Goal: Task Accomplishment & Management: Complete application form

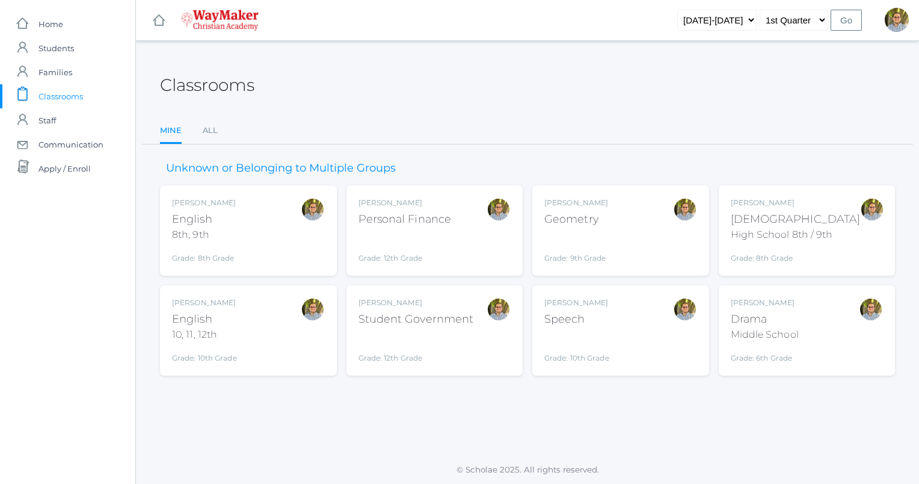
click at [807, 214] on div "[DEMOGRAPHIC_DATA]" at bounding box center [796, 219] width 130 height 16
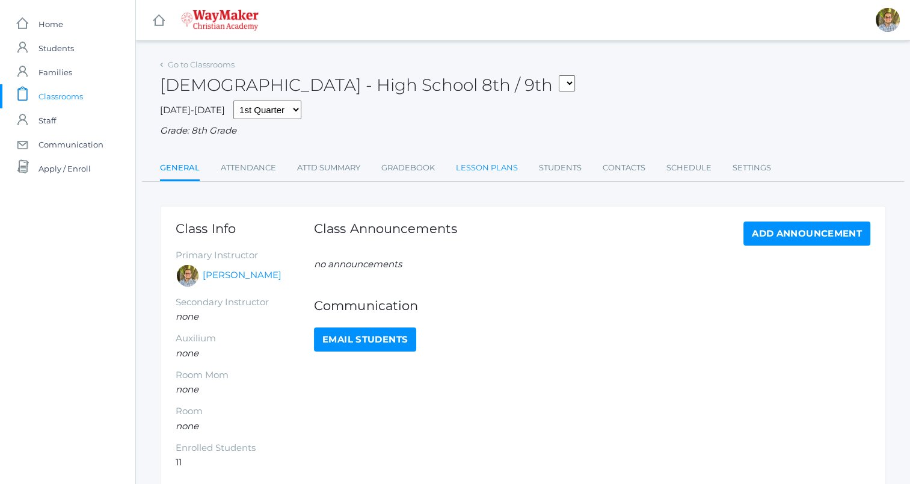
click at [479, 168] on link "Lesson Plans" at bounding box center [487, 168] width 62 height 24
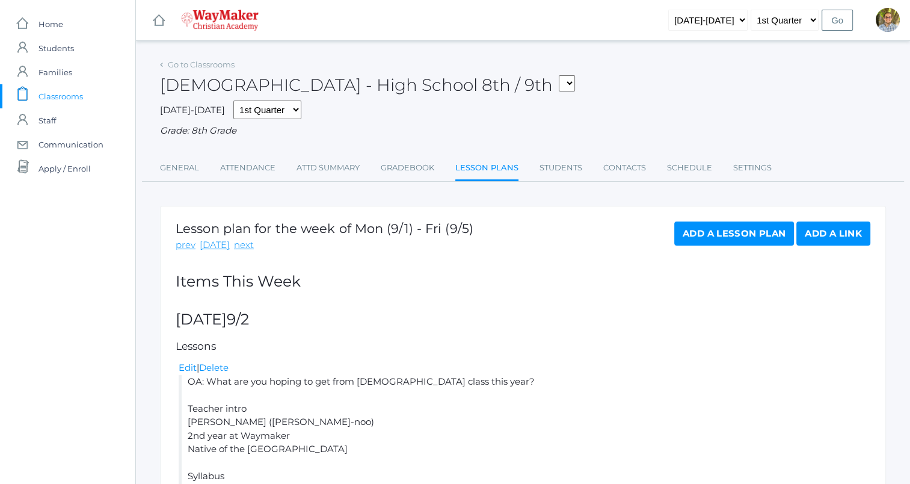
click at [241, 180] on li "Attendance" at bounding box center [247, 169] width 55 height 26
click at [243, 176] on link "Attendance" at bounding box center [247, 168] width 55 height 24
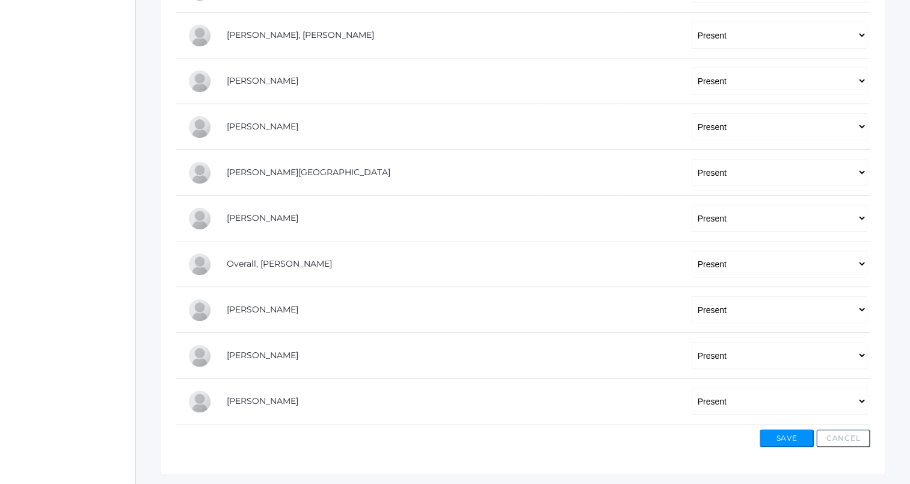
scroll to position [411, 0]
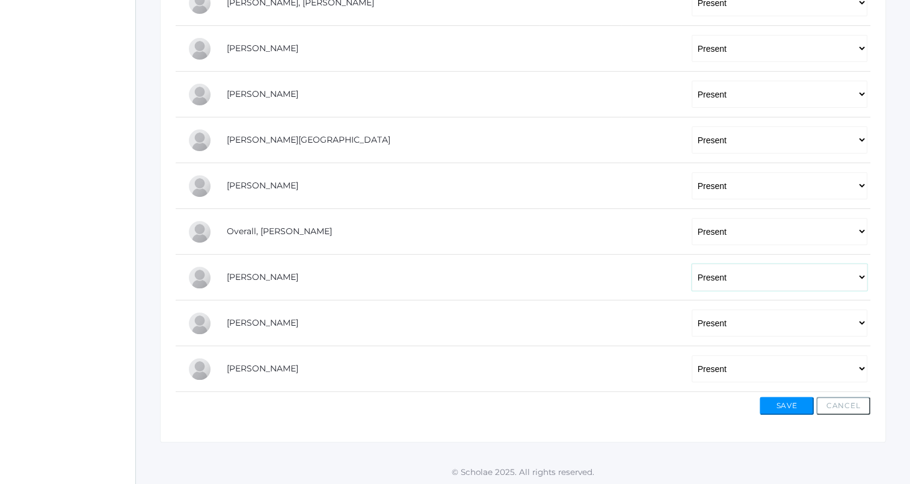
click at [711, 274] on select "-- Present Tardy Excused Tardy Unexcused Absent Excused Absent Unexcused" at bounding box center [780, 276] width 176 height 27
select select "TU"
click at [692, 263] on select "-- Present Tardy Excused Tardy Unexcused Absent Excused Absent Unexcused" at bounding box center [780, 276] width 176 height 27
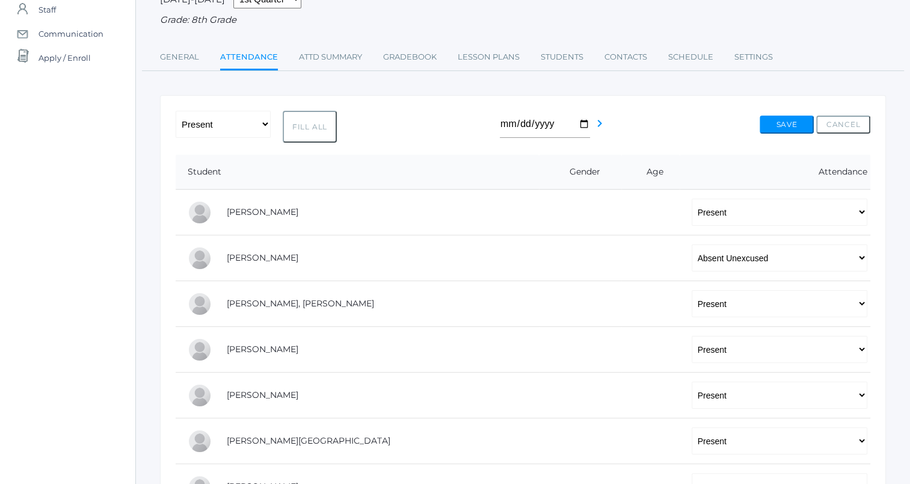
scroll to position [0, 0]
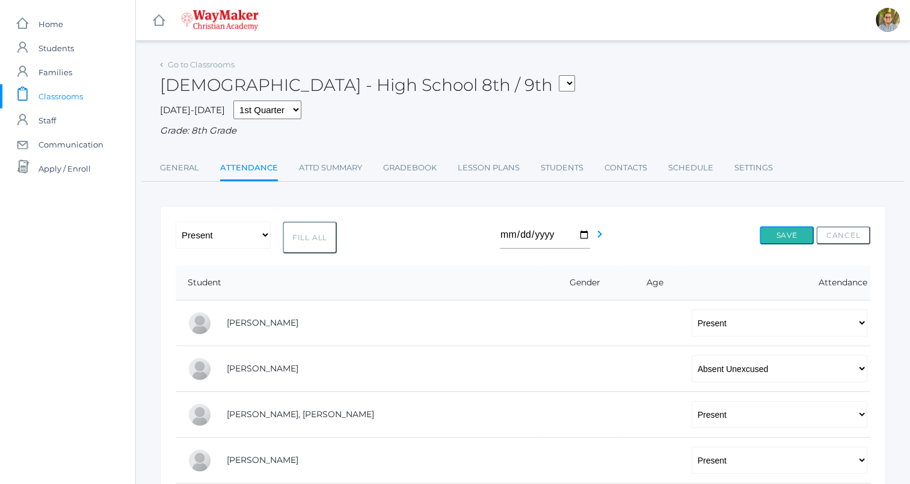
click at [799, 237] on button "Save" at bounding box center [787, 235] width 54 height 18
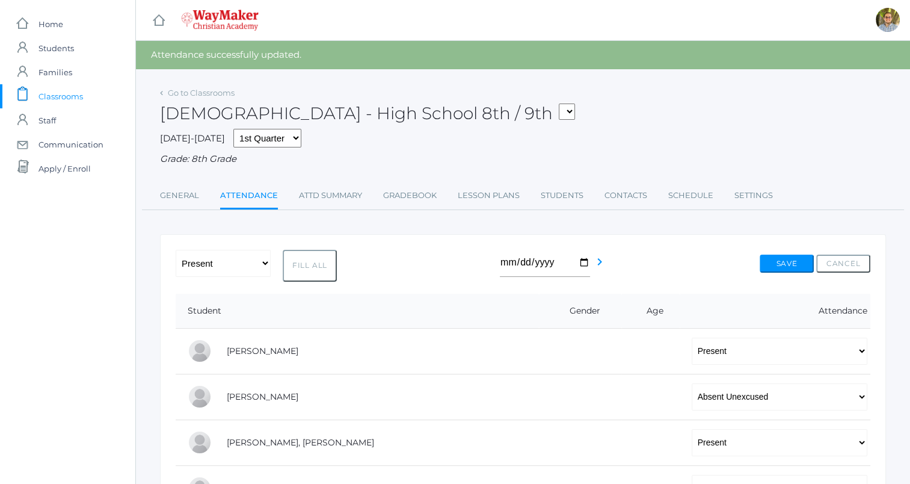
click at [64, 93] on span "Classrooms" at bounding box center [60, 96] width 45 height 24
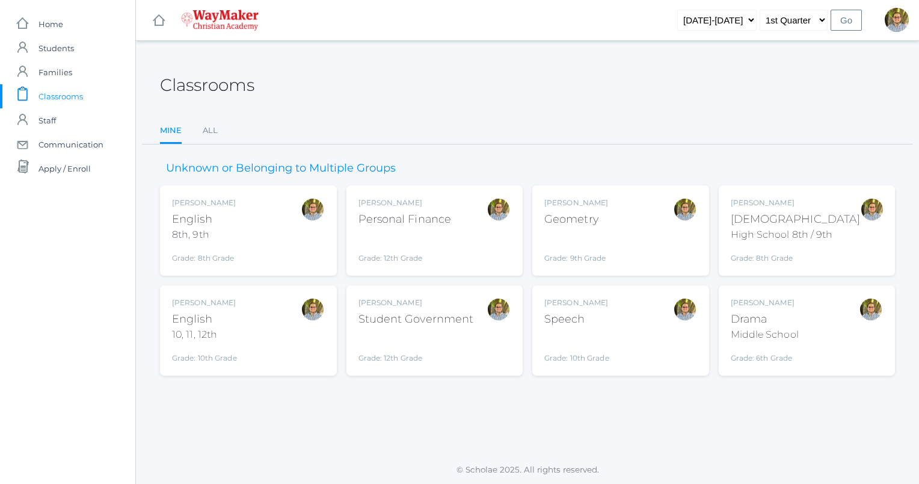
click at [247, 304] on div "Kylen Braileanu English 10, 11, 12th Grade: 10th Grade HSENGLISH" at bounding box center [248, 330] width 153 height 66
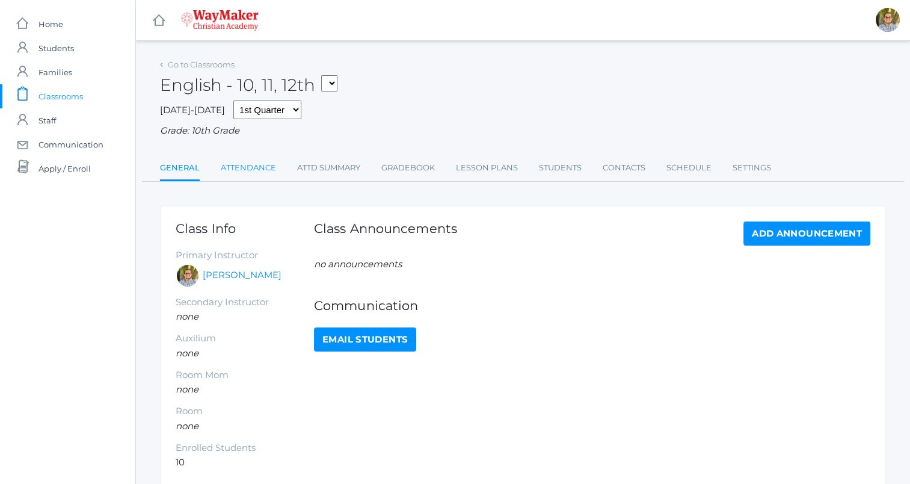
click at [242, 167] on link "Attendance" at bounding box center [248, 168] width 55 height 24
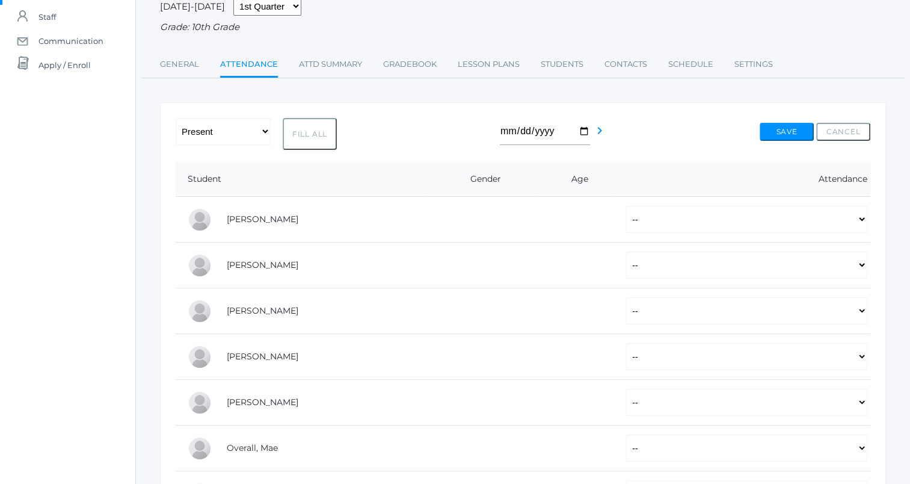
scroll to position [105, 0]
click at [687, 221] on select "-- Present Tardy Excused Tardy Unexcused Absent Excused Absent Unexcused" at bounding box center [746, 218] width 241 height 27
select select "AU"
click at [626, 205] on select "-- Present Tardy Excused Tardy Unexcused Absent Excused Absent Unexcused" at bounding box center [746, 218] width 241 height 27
click at [729, 262] on select "-- Present Tardy Excused Tardy Unexcused Absent Excused Absent Unexcused" at bounding box center [746, 263] width 241 height 27
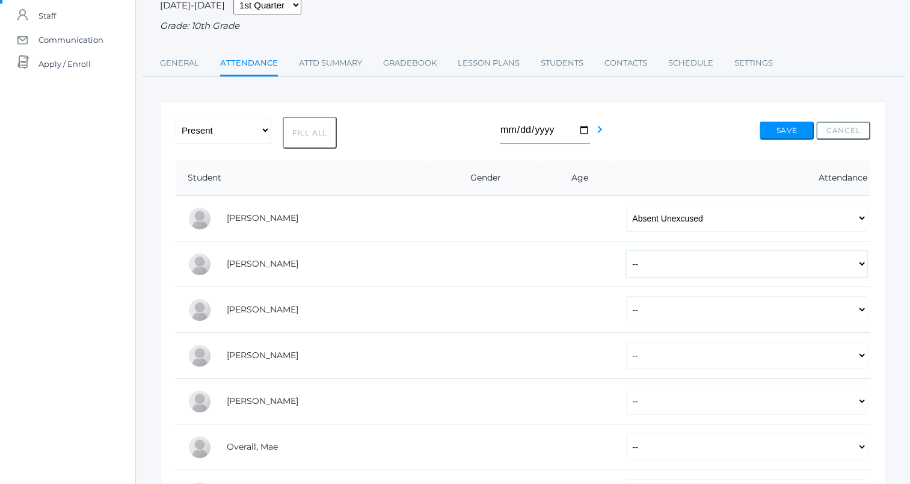
select select "P"
click at [626, 250] on select "-- Present Tardy Excused Tardy Unexcused Absent Excused Absent Unexcused" at bounding box center [746, 263] width 241 height 27
click at [650, 306] on select "-- Present Tardy Excused Tardy Unexcused Absent Excused Absent Unexcused" at bounding box center [746, 309] width 241 height 27
select select "P"
click at [626, 296] on select "-- Present Tardy Excused Tardy Unexcused Absent Excused Absent Unexcused" at bounding box center [746, 309] width 241 height 27
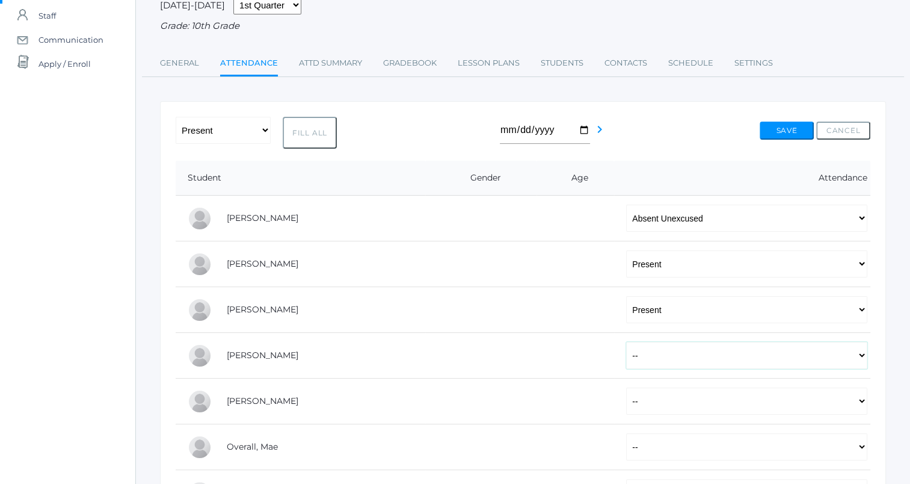
click at [695, 351] on select "-- Present Tardy Excused Tardy Unexcused Absent Excused Absent Unexcused" at bounding box center [746, 355] width 241 height 27
select select "P"
click at [626, 342] on select "-- Present Tardy Excused Tardy Unexcused Absent Excused Absent Unexcused" at bounding box center [746, 355] width 241 height 27
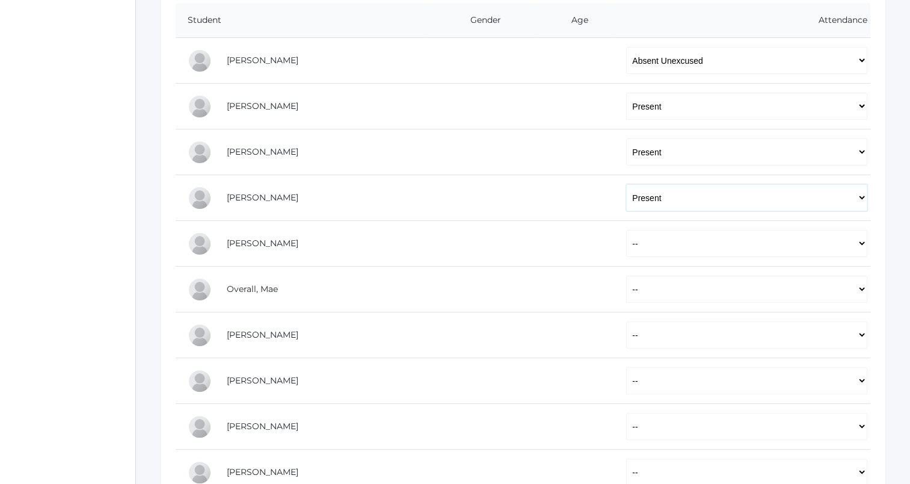
scroll to position [268, 0]
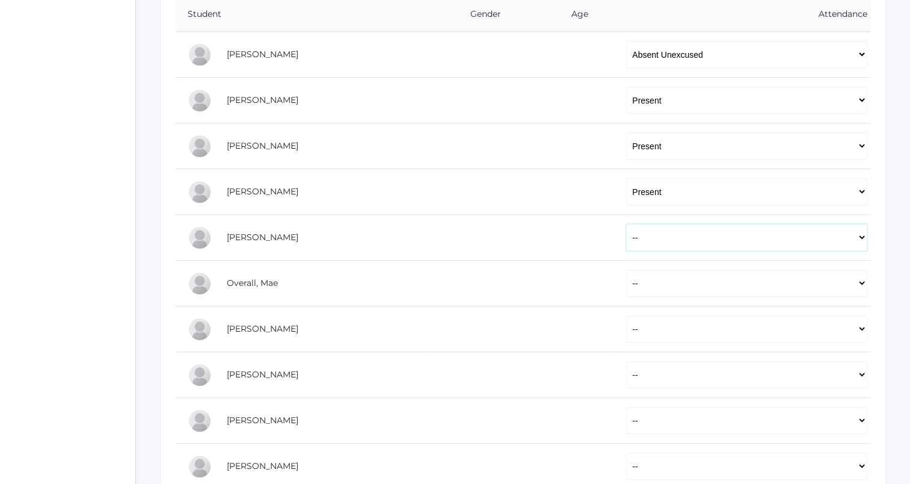
click at [704, 241] on select "-- Present Tardy Excused Tardy Unexcused Absent Excused Absent Unexcused" at bounding box center [746, 237] width 241 height 27
select select "P"
click at [626, 224] on select "-- Present Tardy Excused Tardy Unexcused Absent Excused Absent Unexcused" at bounding box center [746, 237] width 241 height 27
click at [695, 283] on select "-- Present Tardy Excused Tardy Unexcused Absent Excused Absent Unexcused" at bounding box center [746, 282] width 241 height 27
select select "P"
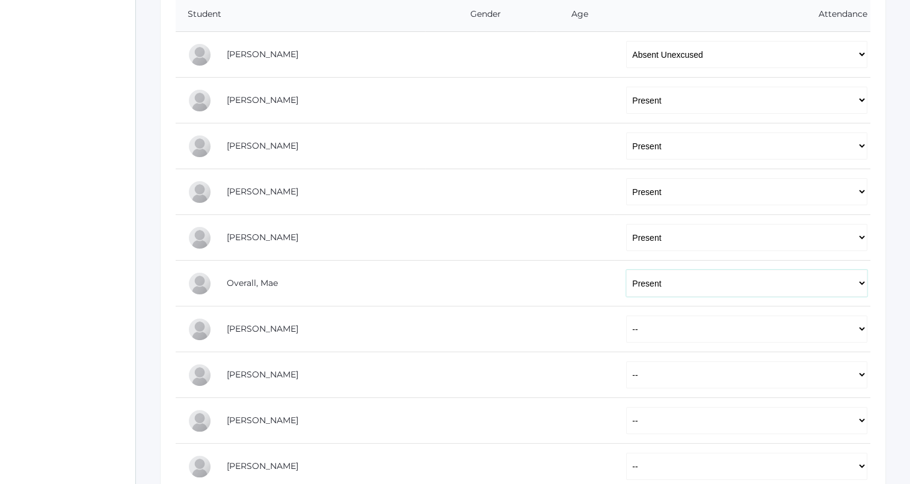
click at [626, 269] on select "-- Present Tardy Excused Tardy Unexcused Absent Excused Absent Unexcused" at bounding box center [746, 282] width 241 height 27
click at [701, 333] on select "-- Present Tardy Excused Tardy Unexcused Absent Excused Absent Unexcused" at bounding box center [746, 328] width 241 height 27
select select "P"
click at [626, 315] on select "-- Present Tardy Excused Tardy Unexcused Absent Excused Absent Unexcused" at bounding box center [746, 328] width 241 height 27
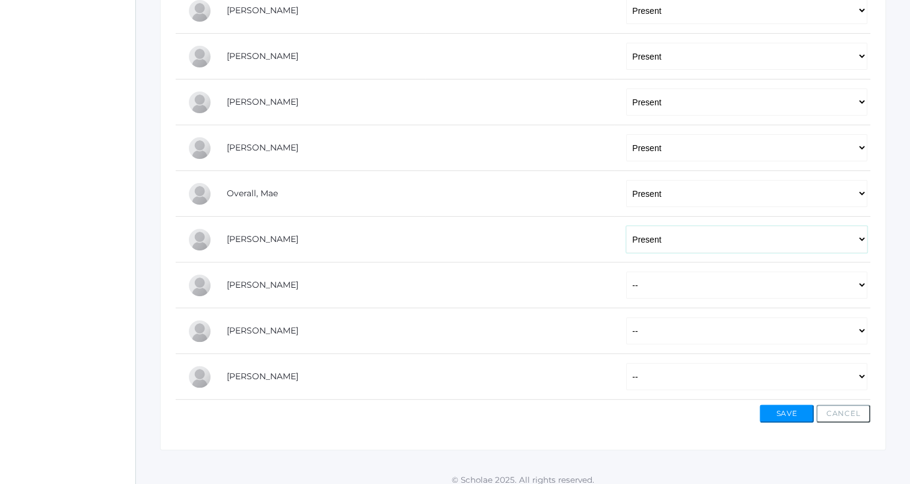
scroll to position [360, 0]
click at [689, 283] on select "-- Present Tardy Excused Tardy Unexcused Absent Excused Absent Unexcused" at bounding box center [746, 282] width 241 height 27
select select "P"
click at [626, 269] on select "-- Present Tardy Excused Tardy Unexcused Absent Excused Absent Unexcused" at bounding box center [746, 282] width 241 height 27
click at [665, 332] on select "-- Present Tardy Excused Tardy Unexcused Absent Excused Absent Unexcused" at bounding box center [746, 328] width 241 height 27
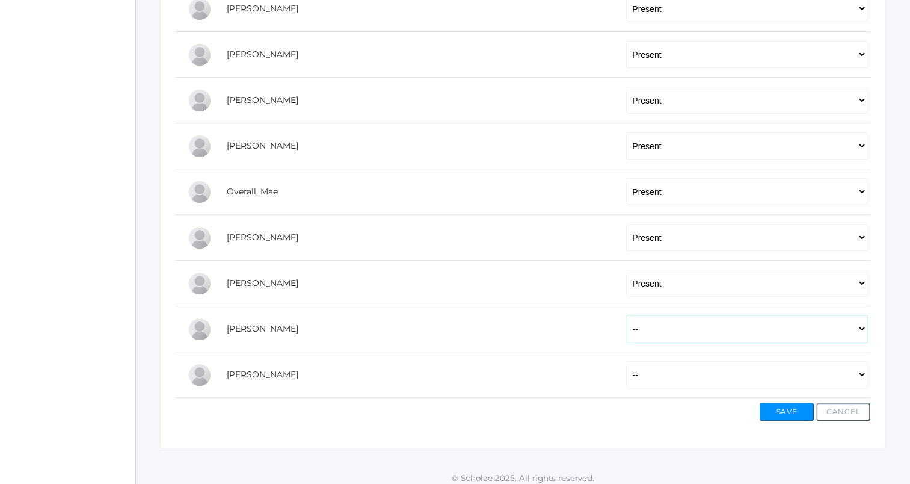
select select "P"
click at [626, 315] on select "-- Present Tardy Excused Tardy Unexcused Absent Excused Absent Unexcused" at bounding box center [746, 328] width 241 height 27
click at [675, 368] on select "-- Present Tardy Excused Tardy Unexcused Absent Excused Absent Unexcused" at bounding box center [746, 374] width 241 height 27
select select "P"
click at [626, 361] on select "-- Present Tardy Excused Tardy Unexcused Absent Excused Absent Unexcused" at bounding box center [746, 374] width 241 height 27
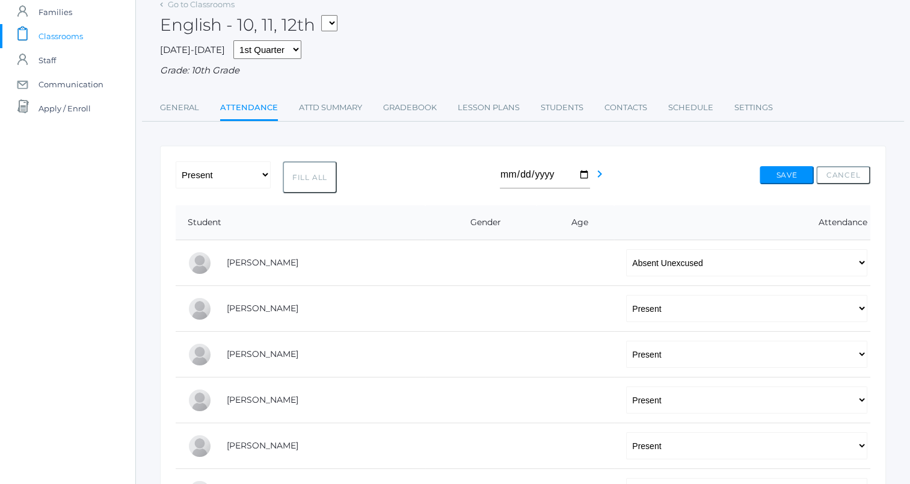
scroll to position [60, 0]
click at [793, 174] on button "Save" at bounding box center [787, 176] width 54 height 18
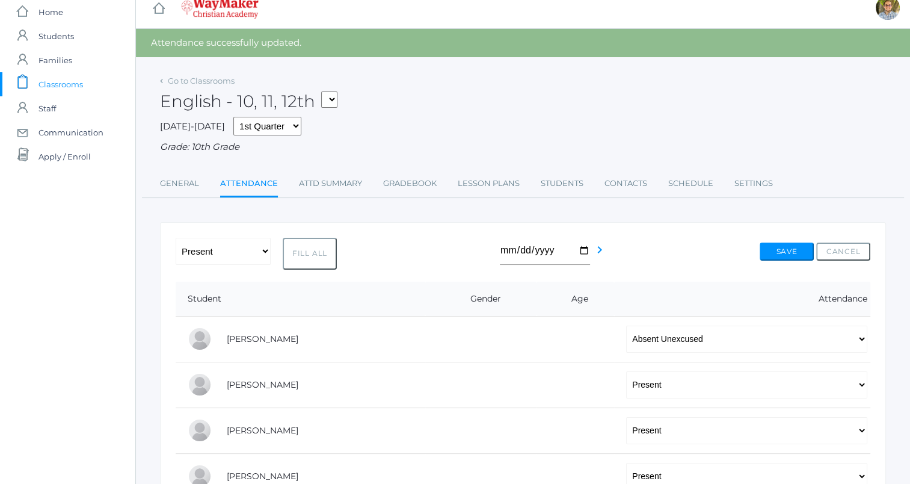
scroll to position [5, 0]
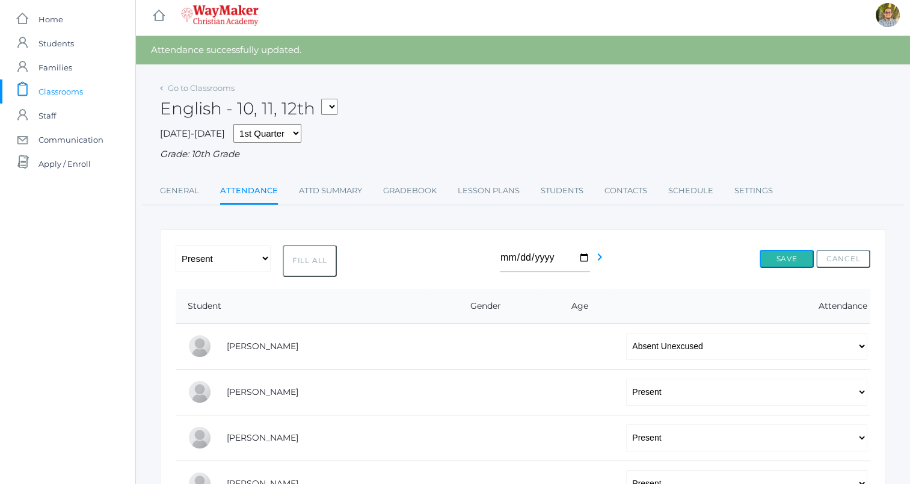
click at [786, 258] on button "Save" at bounding box center [787, 259] width 54 height 18
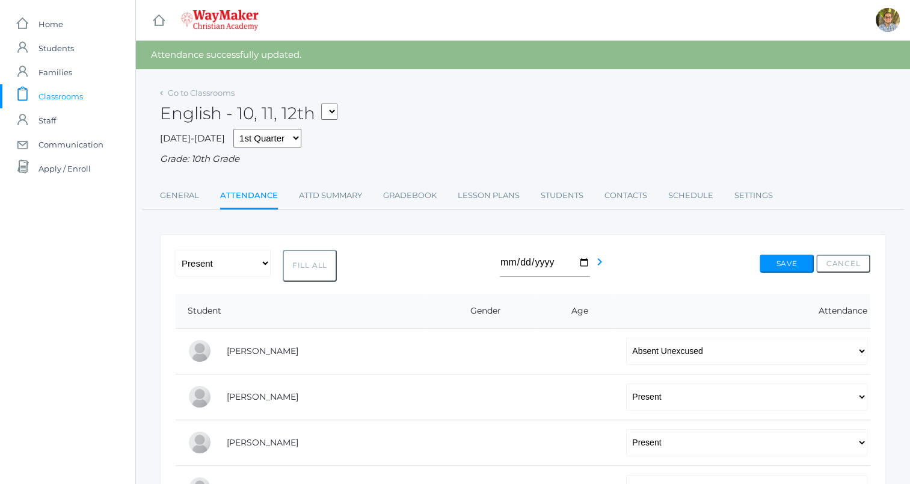
click at [58, 98] on span "Classrooms" at bounding box center [60, 96] width 45 height 24
